Goal: Task Accomplishment & Management: Use online tool/utility

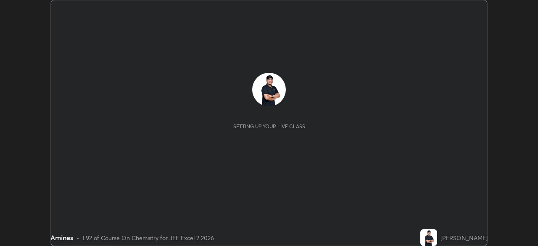
scroll to position [246, 538]
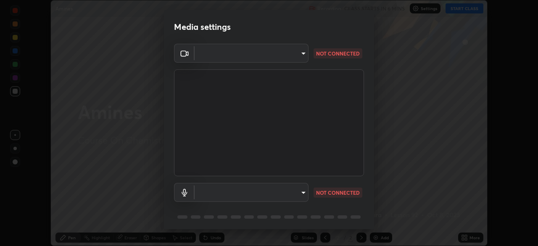
type input "0098613ca96d1cb365b3845fa694b9755ae94ec2d7c0f75973c998bbbf9ace16"
click at [271, 194] on body "Erase all Amines Recording CLASS STARTS IN 6 MINS Settings START CLASS Setting …" at bounding box center [269, 123] width 538 height 246
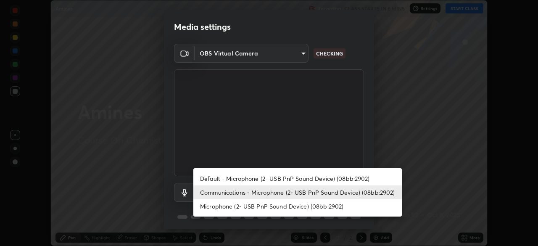
click at [243, 177] on li "Default - Microphone (2- USB PnP Sound Device) (08bb:2902)" at bounding box center [297, 179] width 209 height 14
type input "default"
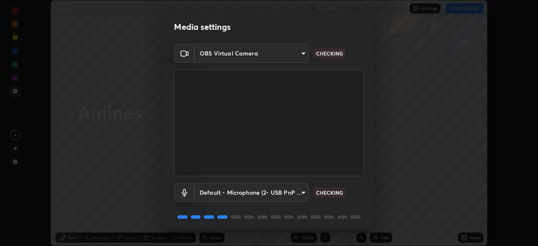
scroll to position [30, 0]
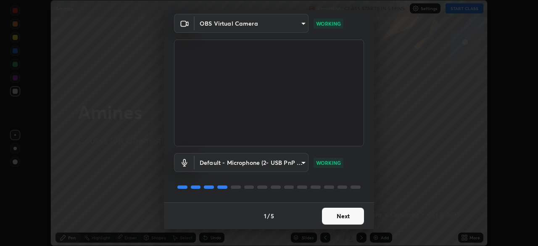
click at [336, 214] on button "Next" at bounding box center [343, 216] width 42 height 17
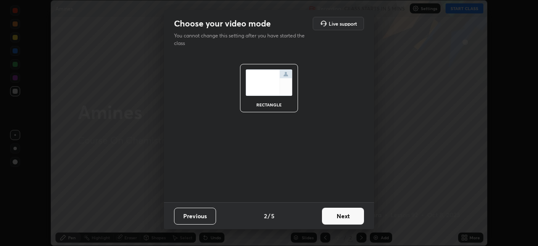
scroll to position [0, 0]
click at [339, 217] on button "Next" at bounding box center [343, 216] width 42 height 17
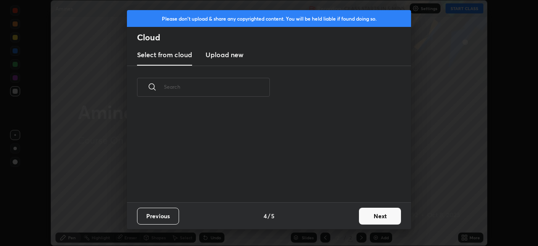
click at [345, 216] on div "Previous 4 / 5 Next" at bounding box center [269, 215] width 284 height 27
click at [360, 216] on button "Next" at bounding box center [380, 216] width 42 height 17
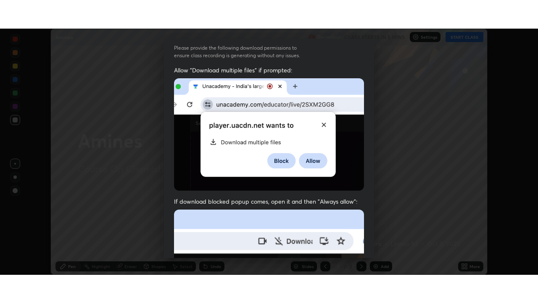
scroll to position [201, 0]
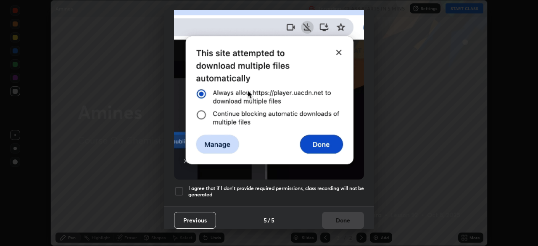
click at [179, 186] on div at bounding box center [179, 191] width 10 height 10
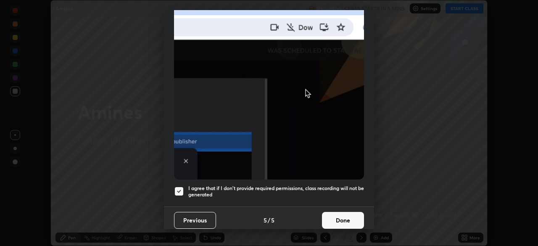
click at [329, 215] on button "Done" at bounding box center [343, 220] width 42 height 17
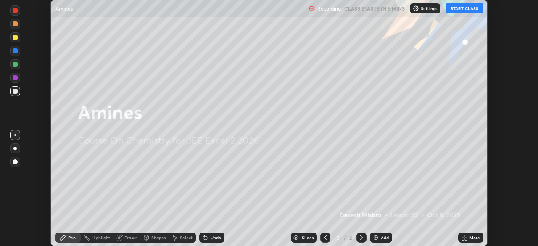
click at [454, 9] on button "START CLASS" at bounding box center [465, 8] width 38 height 10
click at [465, 238] on icon at bounding box center [464, 237] width 7 height 7
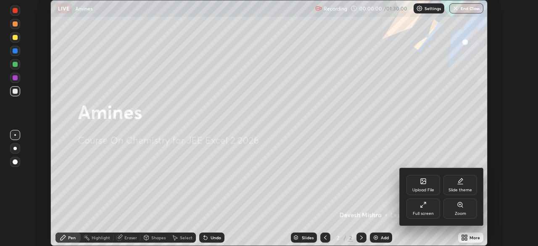
click at [423, 209] on div "Full screen" at bounding box center [424, 208] width 34 height 20
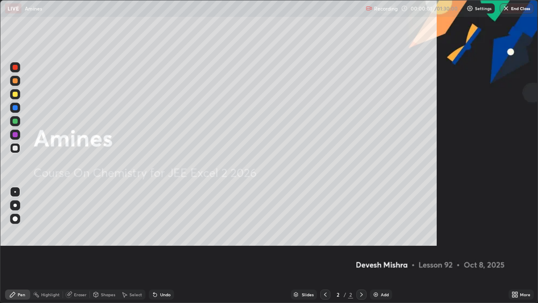
scroll to position [303, 538]
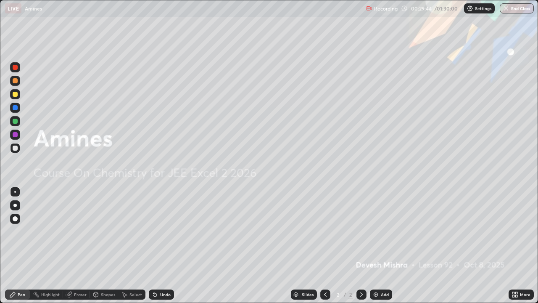
click at [372, 246] on div "Add" at bounding box center [381, 294] width 22 height 10
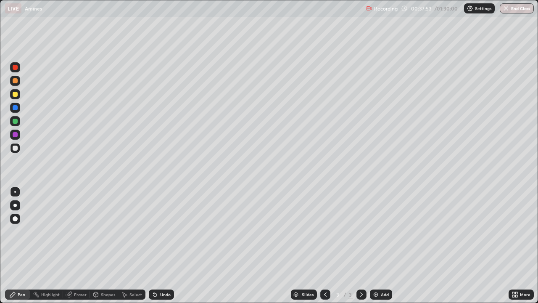
click at [16, 122] on div at bounding box center [15, 121] width 5 height 5
click at [153, 246] on icon at bounding box center [153, 292] width 1 height 1
click at [14, 136] on div at bounding box center [15, 134] width 5 height 5
click at [15, 120] on div at bounding box center [15, 121] width 5 height 5
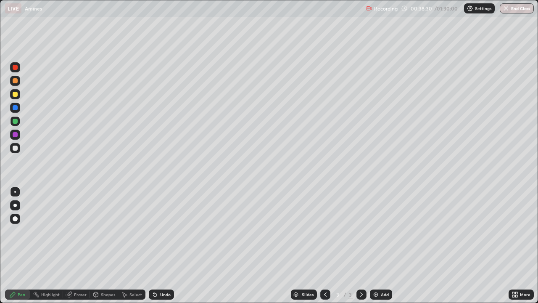
click at [16, 149] on div at bounding box center [15, 147] width 5 height 5
click at [374, 246] on img at bounding box center [376, 294] width 7 height 7
click at [15, 106] on div at bounding box center [15, 107] width 5 height 5
click at [14, 148] on div at bounding box center [15, 147] width 5 height 5
click at [16, 121] on div at bounding box center [15, 121] width 5 height 5
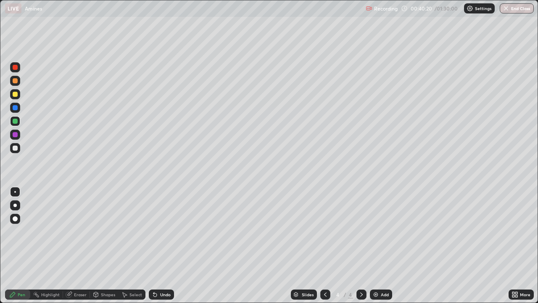
click at [321, 246] on div at bounding box center [325, 294] width 10 height 10
click at [358, 246] on div at bounding box center [362, 294] width 10 height 10
click at [16, 96] on div at bounding box center [15, 94] width 5 height 5
click at [375, 246] on img at bounding box center [376, 294] width 7 height 7
click at [17, 147] on div at bounding box center [15, 147] width 5 height 5
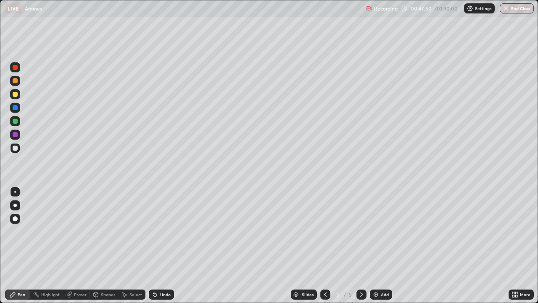
click at [15, 124] on div at bounding box center [15, 121] width 10 height 10
click at [158, 246] on div "Undo" at bounding box center [161, 294] width 25 height 10
click at [15, 109] on div at bounding box center [15, 107] width 5 height 5
click at [69, 246] on icon at bounding box center [69, 293] width 5 height 4
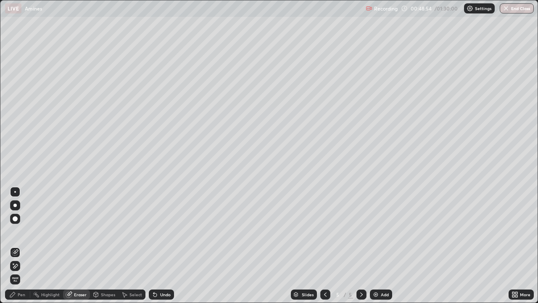
click at [13, 246] on icon at bounding box center [13, 263] width 1 height 1
click at [19, 246] on div "Pen" at bounding box center [17, 294] width 25 height 10
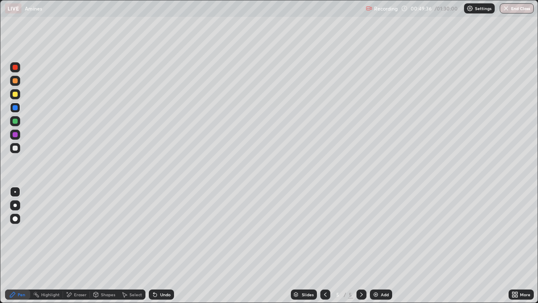
click at [16, 148] on div at bounding box center [15, 147] width 5 height 5
click at [374, 246] on img at bounding box center [376, 294] width 7 height 7
click at [15, 121] on div at bounding box center [15, 121] width 5 height 5
click at [376, 246] on img at bounding box center [376, 294] width 7 height 7
click at [16, 148] on div at bounding box center [15, 147] width 5 height 5
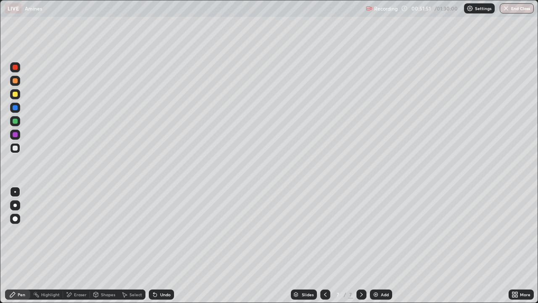
click at [16, 134] on div at bounding box center [15, 134] width 5 height 5
click at [155, 246] on icon at bounding box center [154, 294] width 3 height 3
click at [16, 148] on div at bounding box center [15, 147] width 5 height 5
click at [16, 121] on div at bounding box center [15, 121] width 5 height 5
click at [15, 147] on div at bounding box center [15, 147] width 5 height 5
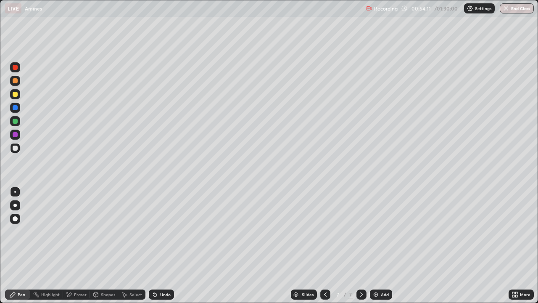
click at [14, 121] on div at bounding box center [15, 121] width 5 height 5
click at [373, 246] on img at bounding box center [376, 294] width 7 height 7
click at [16, 94] on div at bounding box center [15, 94] width 5 height 5
click at [16, 149] on div at bounding box center [15, 147] width 5 height 5
click at [156, 246] on icon at bounding box center [155, 294] width 7 height 7
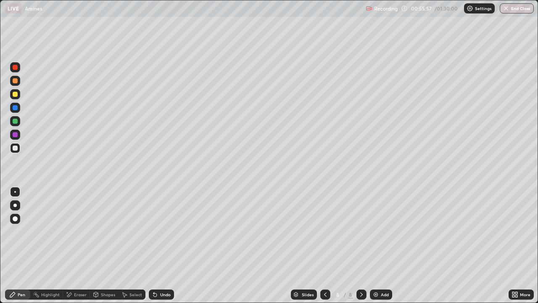
click at [14, 122] on div at bounding box center [15, 121] width 5 height 5
click at [156, 246] on icon at bounding box center [155, 294] width 7 height 7
click at [153, 246] on icon at bounding box center [154, 294] width 3 height 3
click at [153, 246] on icon at bounding box center [153, 292] width 1 height 1
click at [16, 136] on div at bounding box center [15, 134] width 5 height 5
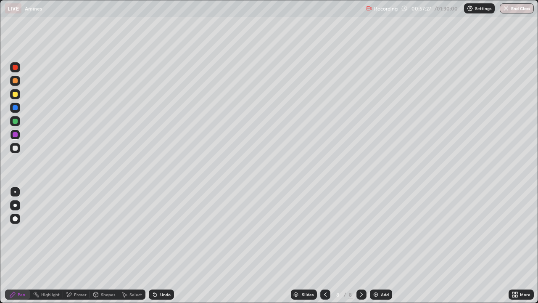
click at [14, 148] on div at bounding box center [15, 147] width 5 height 5
click at [16, 108] on div at bounding box center [15, 107] width 5 height 5
click at [16, 95] on div at bounding box center [15, 94] width 5 height 5
click at [15, 82] on div at bounding box center [15, 80] width 5 height 5
click at [325, 246] on icon at bounding box center [325, 294] width 7 height 7
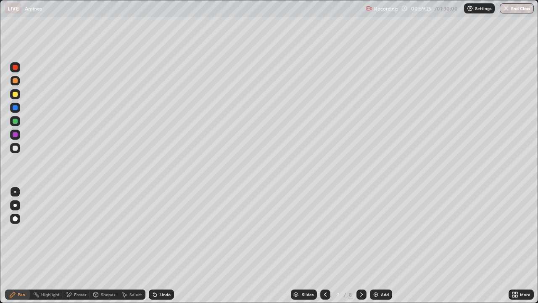
click at [74, 246] on div "Eraser" at bounding box center [80, 294] width 13 height 4
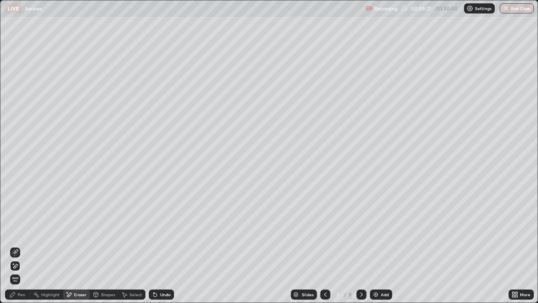
click at [17, 246] on div "Pen" at bounding box center [17, 294] width 25 height 10
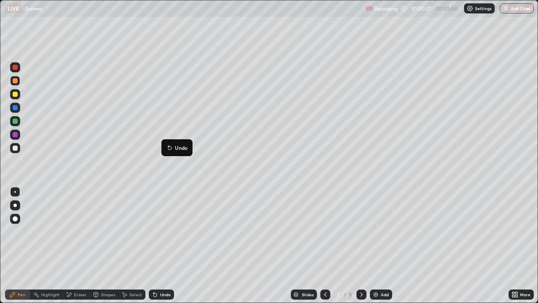
click at [357, 246] on div at bounding box center [362, 294] width 10 height 10
click at [321, 246] on div at bounding box center [325, 294] width 10 height 17
click at [371, 246] on div "Add" at bounding box center [381, 294] width 22 height 10
click at [15, 137] on div at bounding box center [15, 134] width 5 height 5
click at [324, 246] on icon at bounding box center [325, 294] width 7 height 7
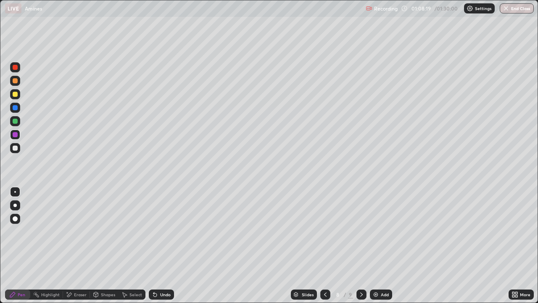
click at [328, 246] on div at bounding box center [325, 294] width 10 height 10
click at [322, 246] on div at bounding box center [325, 294] width 10 height 10
click at [324, 246] on div at bounding box center [325, 294] width 10 height 10
click at [361, 246] on icon at bounding box center [361, 294] width 7 height 7
click at [361, 246] on icon at bounding box center [361, 294] width 3 height 4
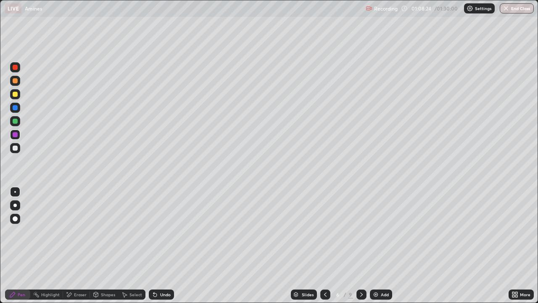
click at [361, 246] on icon at bounding box center [361, 294] width 3 height 4
click at [361, 246] on icon at bounding box center [361, 294] width 7 height 7
click at [16, 149] on div at bounding box center [15, 147] width 5 height 5
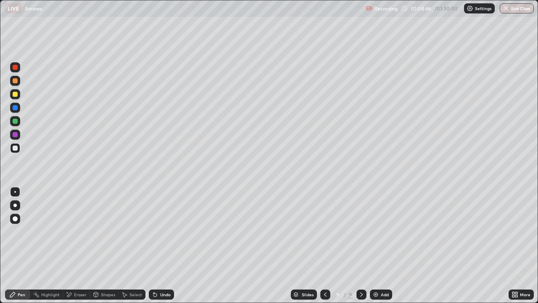
click at [375, 246] on img at bounding box center [376, 294] width 7 height 7
click at [16, 122] on div at bounding box center [15, 121] width 5 height 5
click at [16, 138] on div at bounding box center [15, 135] width 10 height 10
click at [156, 246] on icon at bounding box center [155, 294] width 7 height 7
click at [158, 246] on div "Undo" at bounding box center [161, 294] width 25 height 10
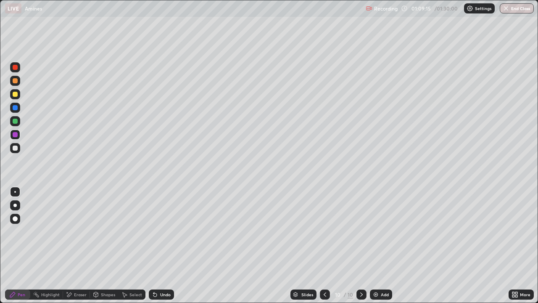
click at [158, 246] on div "Undo" at bounding box center [161, 294] width 25 height 10
click at [154, 246] on icon at bounding box center [154, 294] width 3 height 3
click at [157, 246] on icon at bounding box center [155, 294] width 7 height 7
click at [156, 246] on div "Undo" at bounding box center [161, 294] width 25 height 10
click at [157, 246] on icon at bounding box center [155, 294] width 7 height 7
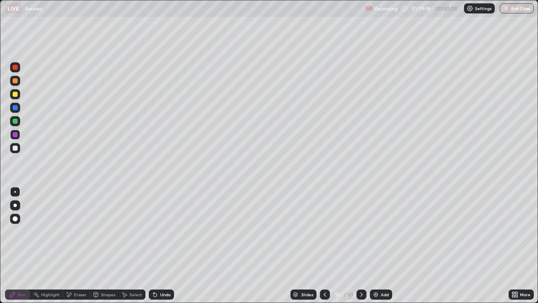
click at [157, 246] on icon at bounding box center [155, 294] width 7 height 7
click at [157, 246] on div "Undo" at bounding box center [161, 294] width 25 height 10
click at [156, 246] on div "Undo" at bounding box center [159, 294] width 29 height 17
click at [156, 246] on div "Undo" at bounding box center [161, 294] width 25 height 10
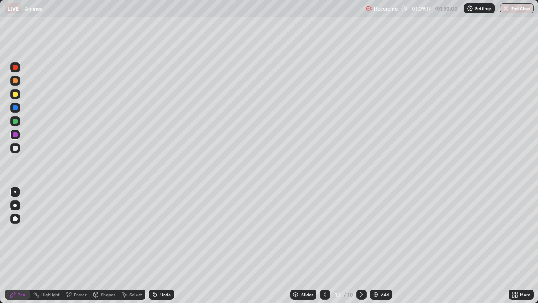
click at [155, 246] on div "Undo" at bounding box center [161, 294] width 25 height 10
click at [154, 246] on div "Undo" at bounding box center [161, 294] width 25 height 10
click at [153, 246] on icon at bounding box center [154, 294] width 3 height 3
click at [153, 246] on icon at bounding box center [153, 292] width 1 height 1
click at [158, 246] on div "Undo" at bounding box center [161, 294] width 25 height 10
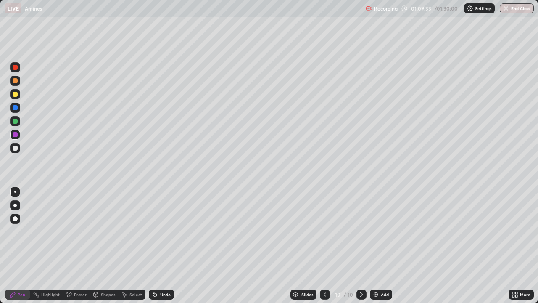
click at [153, 246] on icon at bounding box center [153, 292] width 1 height 1
click at [155, 246] on div "Undo" at bounding box center [161, 294] width 25 height 10
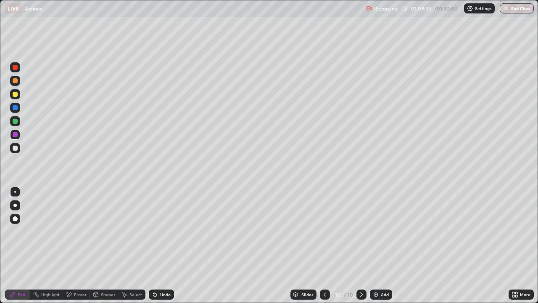
click at [154, 246] on div "Undo" at bounding box center [161, 294] width 25 height 10
click at [156, 246] on div "Undo" at bounding box center [161, 294] width 25 height 10
click at [156, 246] on div "Undo" at bounding box center [159, 294] width 29 height 17
click at [157, 246] on div "Undo" at bounding box center [161, 294] width 25 height 10
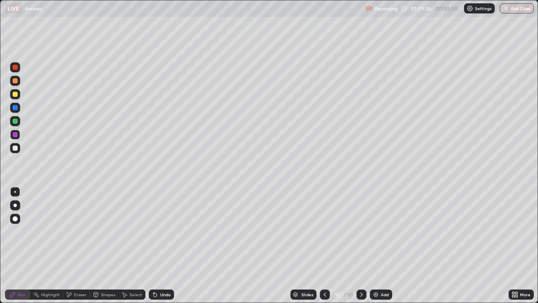
click at [155, 246] on icon at bounding box center [155, 294] width 7 height 7
click at [153, 246] on icon at bounding box center [153, 292] width 1 height 1
click at [156, 246] on icon at bounding box center [155, 294] width 7 height 7
click at [154, 246] on icon at bounding box center [154, 294] width 3 height 3
click at [156, 246] on icon at bounding box center [155, 294] width 7 height 7
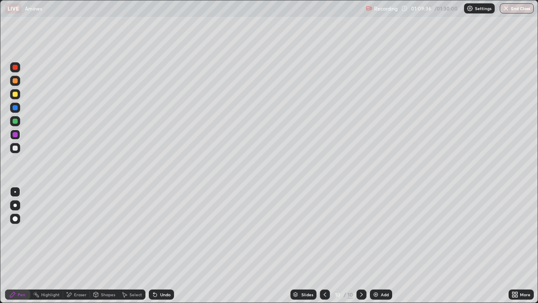
click at [153, 246] on icon at bounding box center [153, 292] width 1 height 1
click at [154, 246] on icon at bounding box center [154, 294] width 3 height 3
click at [17, 149] on div at bounding box center [15, 147] width 5 height 5
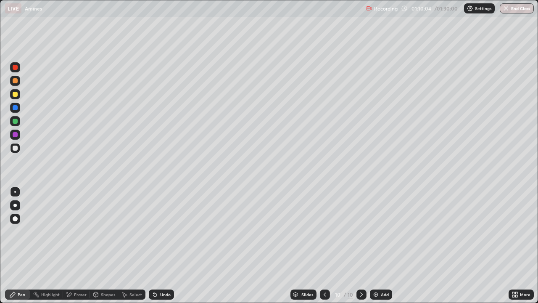
click at [155, 246] on icon at bounding box center [155, 294] width 7 height 7
click at [374, 246] on img at bounding box center [376, 294] width 7 height 7
click at [15, 135] on div at bounding box center [15, 134] width 5 height 5
click at [70, 246] on icon at bounding box center [69, 294] width 5 height 4
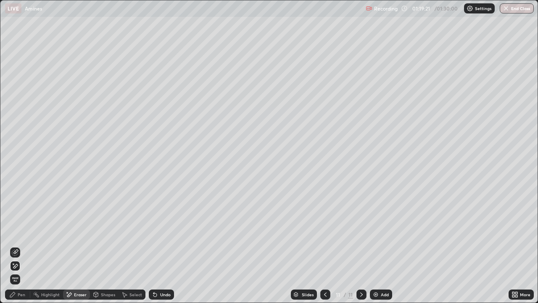
click at [19, 246] on div "Pen" at bounding box center [22, 294] width 8 height 4
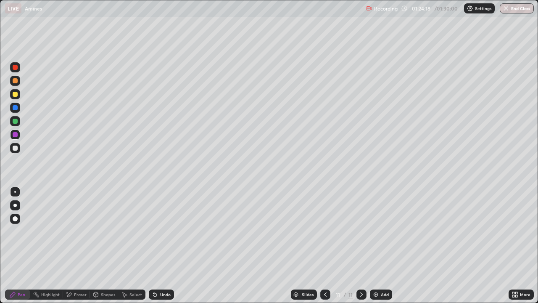
click at [371, 246] on div "Add" at bounding box center [381, 294] width 22 height 10
click at [15, 149] on div at bounding box center [15, 147] width 5 height 5
click at [15, 122] on div at bounding box center [15, 121] width 5 height 5
click at [15, 147] on div at bounding box center [15, 147] width 5 height 5
click at [16, 122] on div at bounding box center [15, 121] width 5 height 5
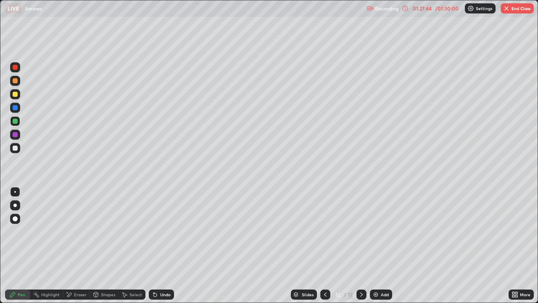
click at [375, 246] on img at bounding box center [376, 294] width 7 height 7
click at [157, 246] on div "Undo" at bounding box center [161, 294] width 25 height 10
click at [15, 108] on div at bounding box center [15, 107] width 5 height 5
click at [154, 246] on icon at bounding box center [154, 294] width 3 height 3
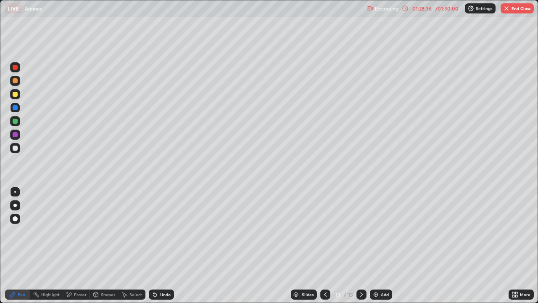
click at [154, 246] on div "Undo" at bounding box center [161, 294] width 25 height 10
click at [154, 246] on icon at bounding box center [154, 294] width 3 height 3
click at [156, 246] on icon at bounding box center [155, 294] width 7 height 7
click at [157, 246] on icon at bounding box center [155, 294] width 7 height 7
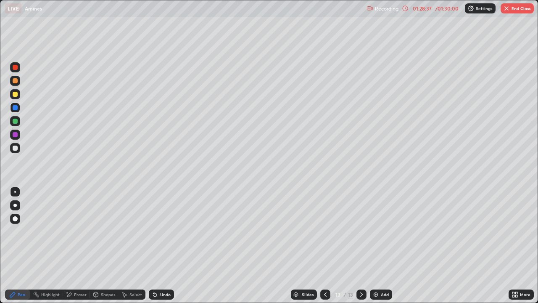
click at [159, 246] on div "Undo" at bounding box center [161, 294] width 25 height 10
click at [158, 246] on div "Undo" at bounding box center [161, 294] width 25 height 10
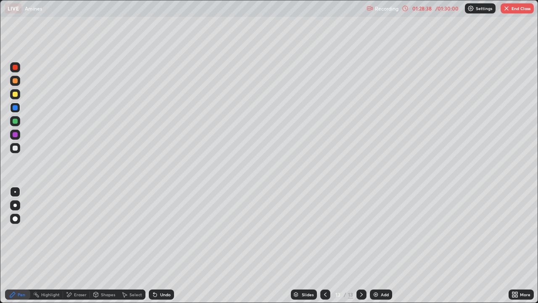
click at [158, 246] on div "Undo" at bounding box center [161, 294] width 25 height 10
click at [156, 246] on div "Undo" at bounding box center [161, 294] width 25 height 10
click at [13, 148] on div at bounding box center [15, 147] width 5 height 5
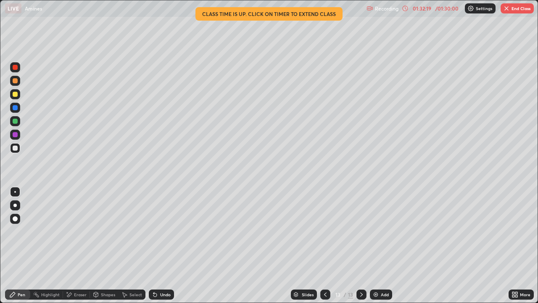
click at [15, 124] on div at bounding box center [15, 121] width 10 height 10
click at [13, 107] on div at bounding box center [15, 107] width 5 height 5
click at [512, 8] on button "End Class" at bounding box center [517, 8] width 33 height 10
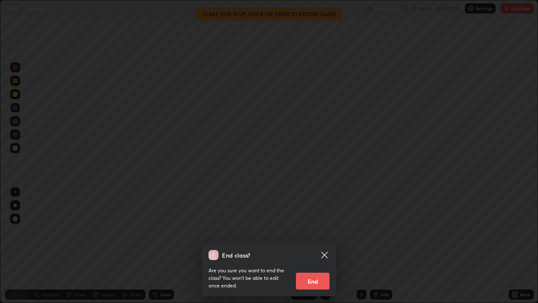
click at [312, 246] on button "End" at bounding box center [313, 280] width 34 height 17
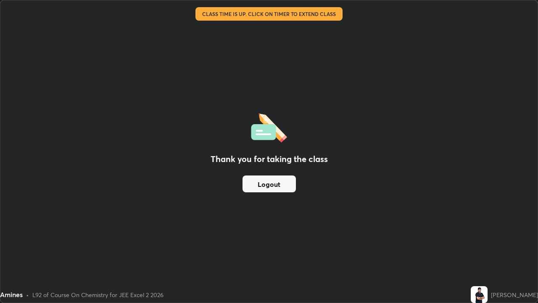
click at [277, 189] on button "Logout" at bounding box center [269, 183] width 53 height 17
